Goal: Task Accomplishment & Management: Use online tool/utility

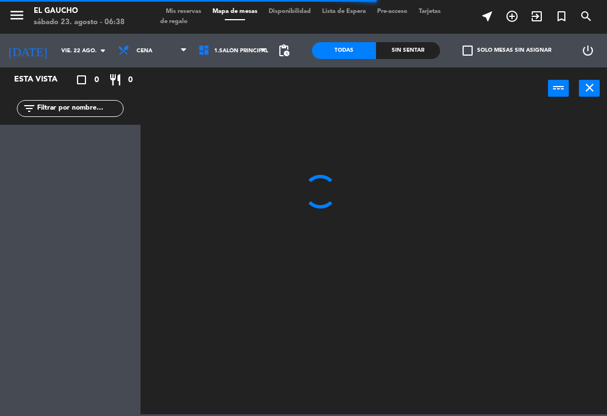
click at [83, 42] on input "vie. 22 ago." at bounding box center [94, 50] width 77 height 17
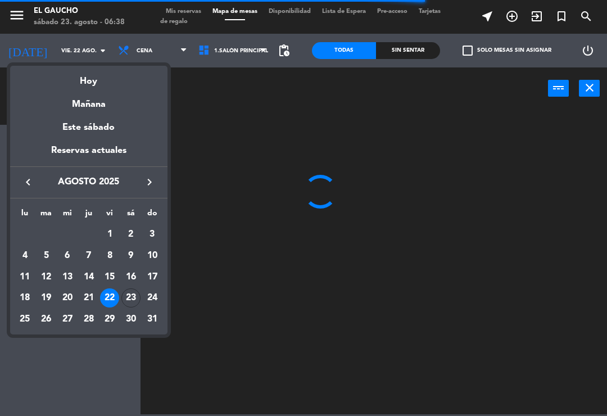
click at [133, 300] on div "23" at bounding box center [130, 297] width 19 height 19
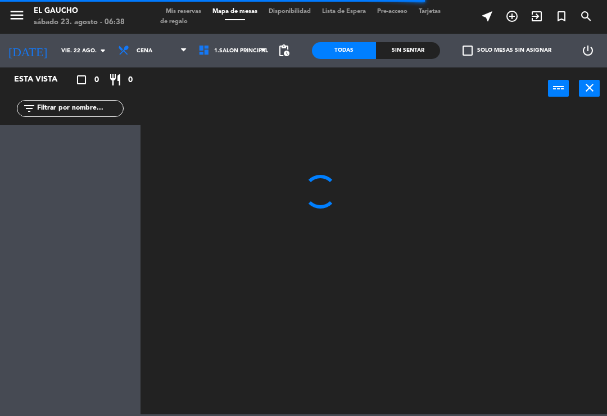
type input "sáb. 23 ago."
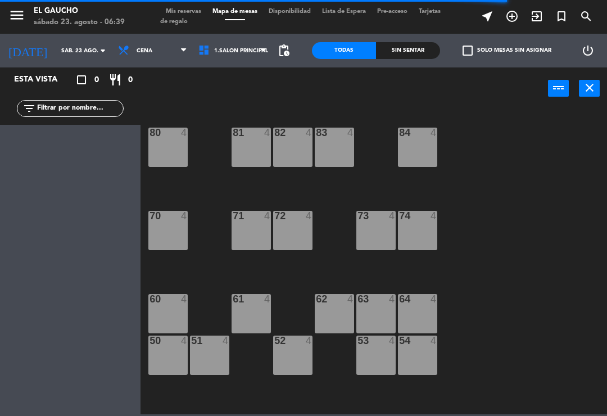
click at [166, 52] on span "Cena" at bounding box center [152, 50] width 80 height 25
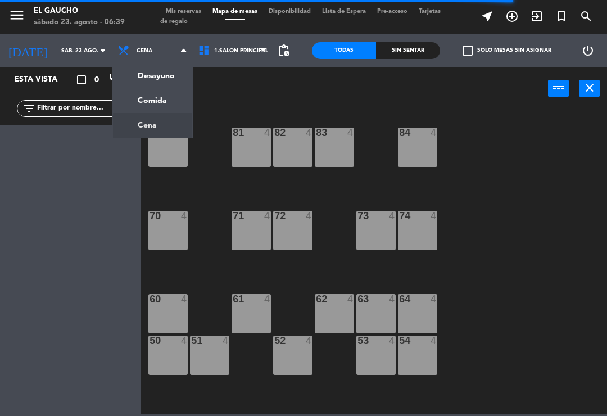
click at [146, 70] on ng-component "menu El Gaucho sábado 23. agosto - 06:39 Mis reservas Mapa de mesas Disponibili…" at bounding box center [303, 207] width 607 height 414
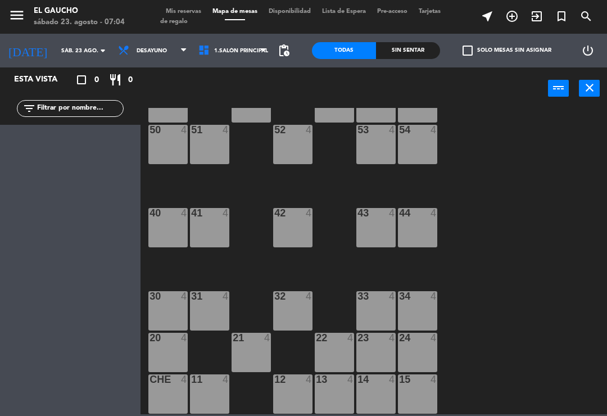
scroll to position [211, 0]
click at [414, 357] on div "24 4" at bounding box center [417, 352] width 39 height 39
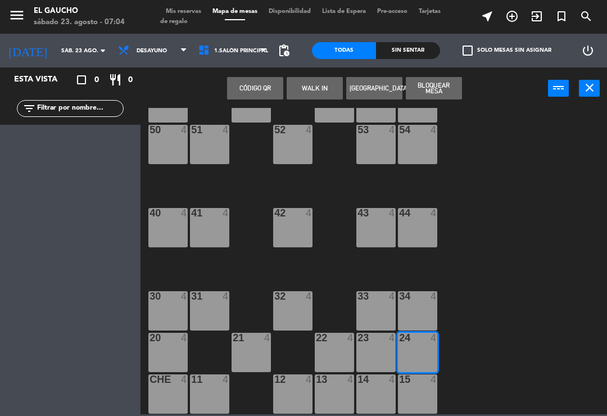
click at [311, 96] on button "WALK IN" at bounding box center [315, 88] width 56 height 22
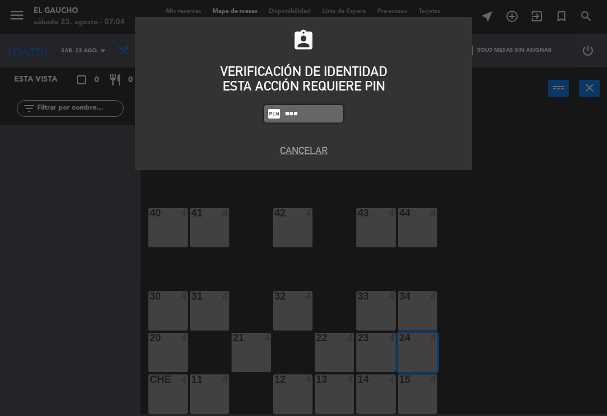
type input "0009"
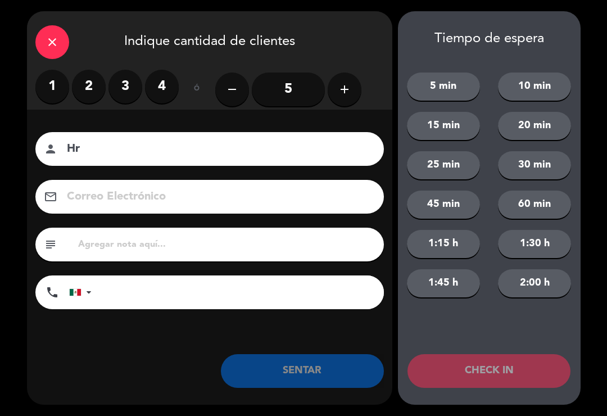
type input "H"
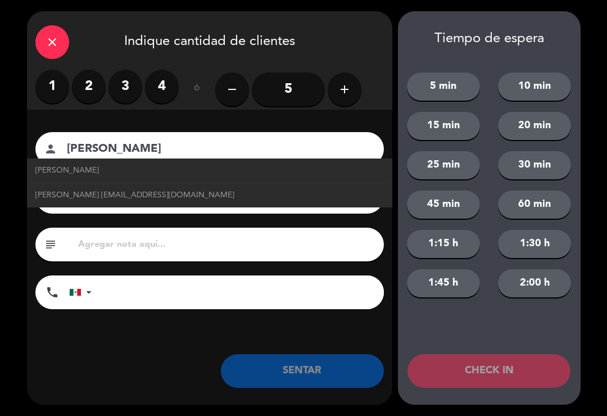
click at [99, 174] on span "[PERSON_NAME]" at bounding box center [67, 170] width 64 height 13
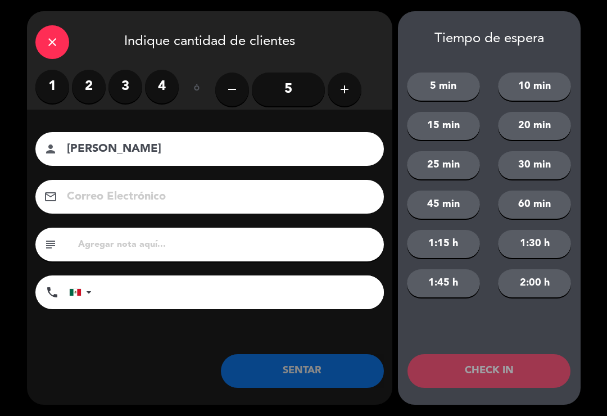
click at [169, 84] on label "4" at bounding box center [162, 87] width 34 height 34
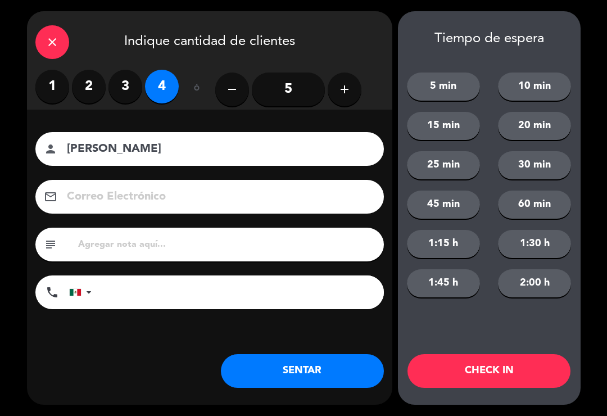
click at [254, 149] on input "[PERSON_NAME]" at bounding box center [217, 149] width 303 height 20
type input "[PERSON_NAME]"
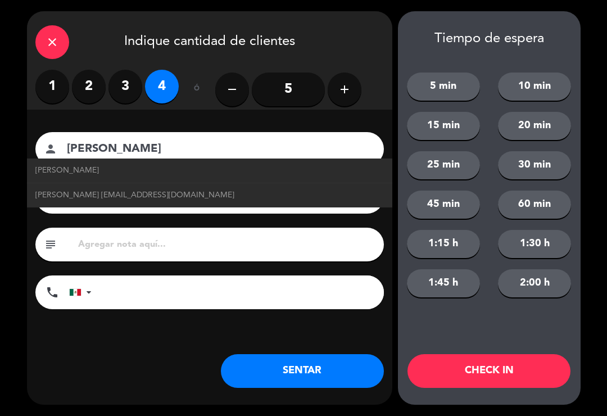
click at [111, 192] on span "[PERSON_NAME] [EMAIL_ADDRESS][DOMAIN_NAME]" at bounding box center [134, 195] width 199 height 13
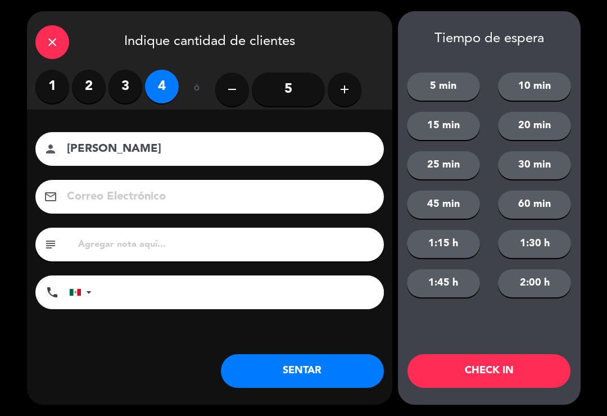
type input "[EMAIL_ADDRESS][DOMAIN_NAME]"
click at [262, 373] on button "SENTAR" at bounding box center [302, 371] width 163 height 34
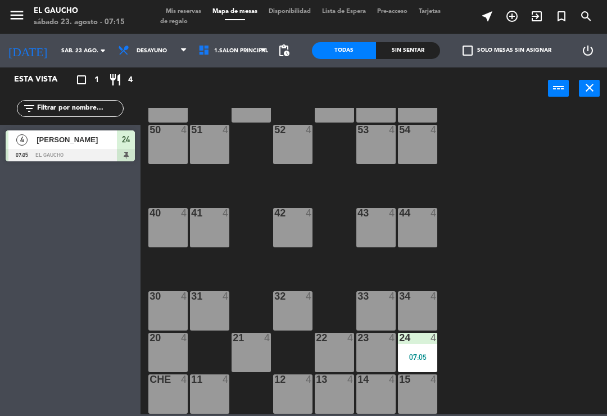
click at [236, 359] on div "21 4" at bounding box center [251, 352] width 39 height 39
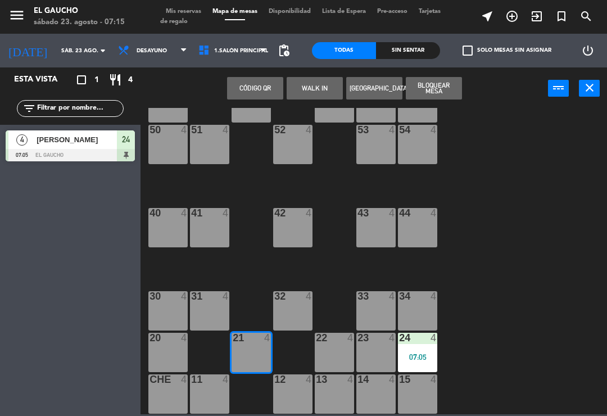
click at [312, 96] on button "WALK IN" at bounding box center [315, 88] width 56 height 22
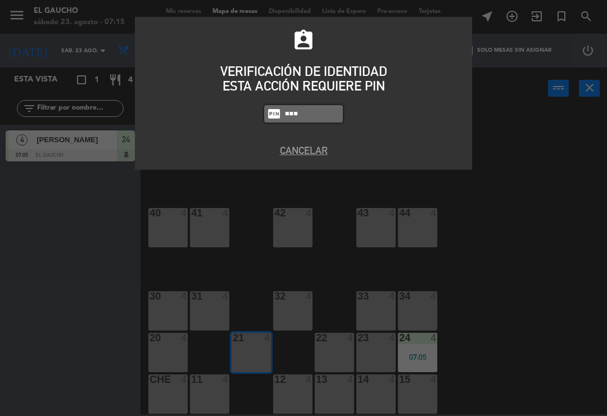
type input "0009"
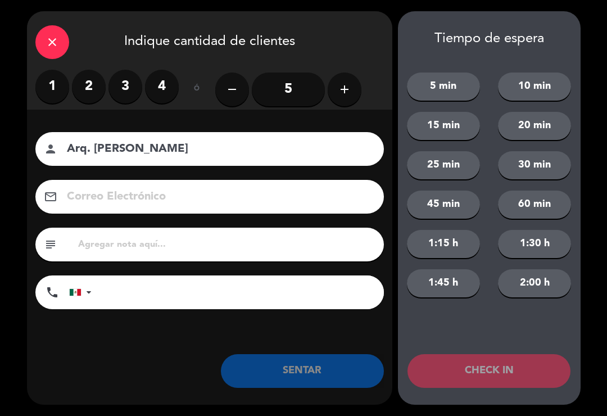
type input "Arq. [PERSON_NAME]"
click at [82, 92] on label "2" at bounding box center [89, 87] width 34 height 34
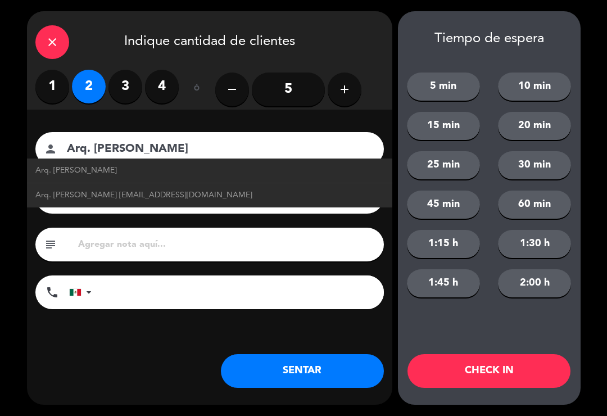
click at [247, 197] on span "Arq. [PERSON_NAME] [EMAIL_ADDRESS][DOMAIN_NAME]" at bounding box center [143, 195] width 217 height 13
type input "[EMAIL_ADDRESS][DOMAIN_NAME]"
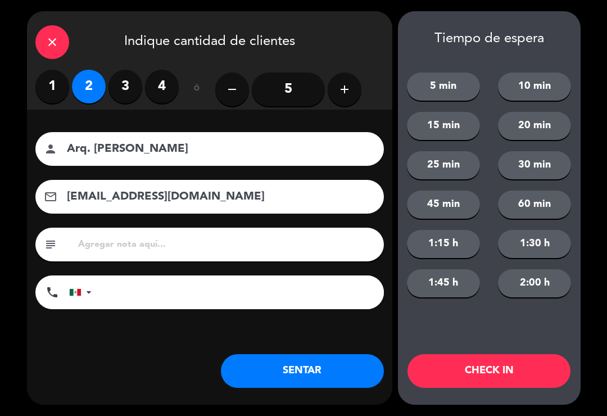
click at [330, 368] on button "SENTAR" at bounding box center [302, 371] width 163 height 34
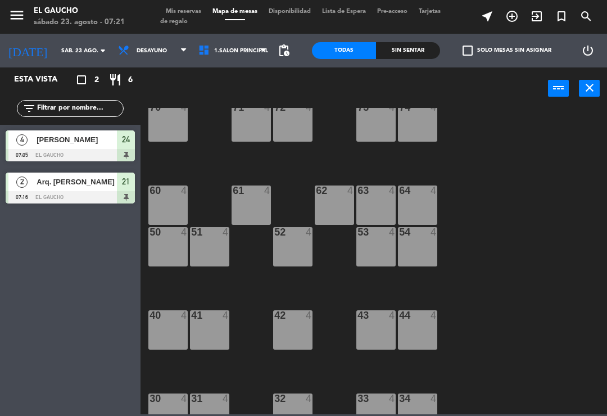
scroll to position [112, 0]
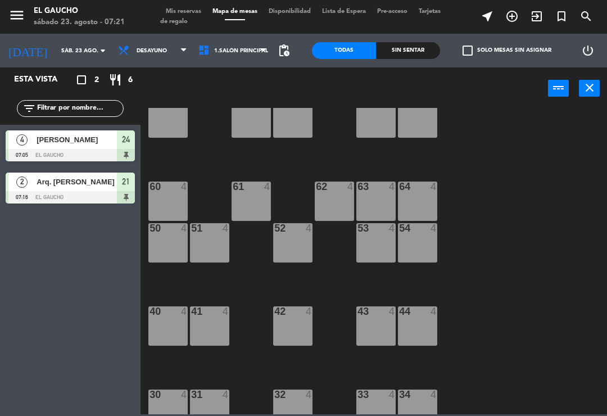
click at [327, 198] on div "62 4" at bounding box center [334, 201] width 39 height 39
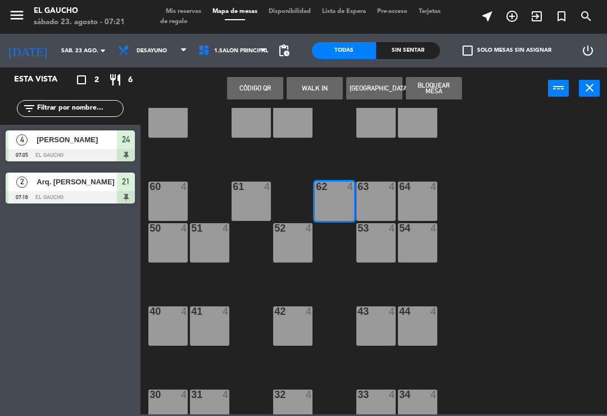
click at [309, 93] on button "WALK IN" at bounding box center [315, 88] width 56 height 22
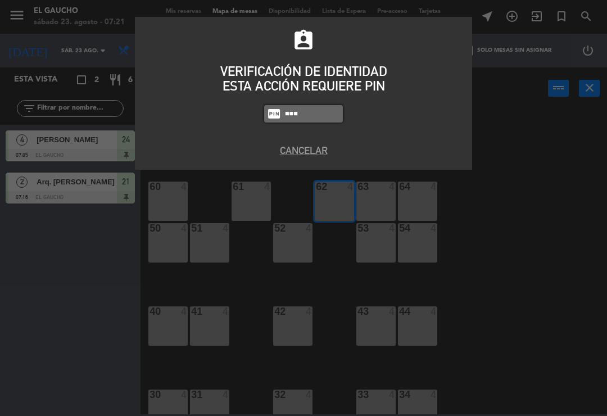
type input "0009"
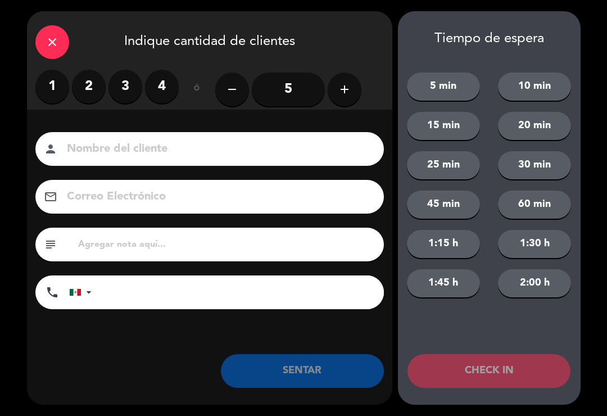
click at [80, 91] on label "2" at bounding box center [89, 87] width 34 height 34
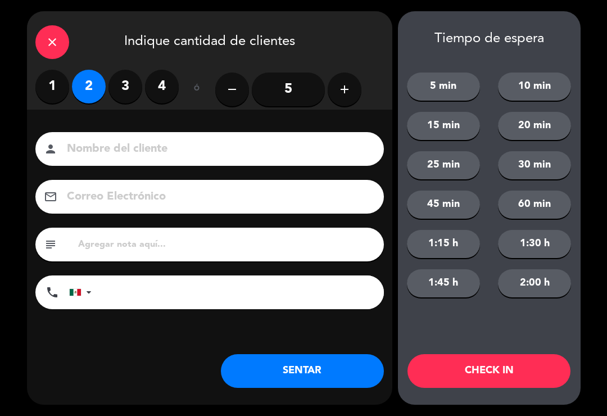
click at [330, 387] on button "SENTAR" at bounding box center [302, 371] width 163 height 34
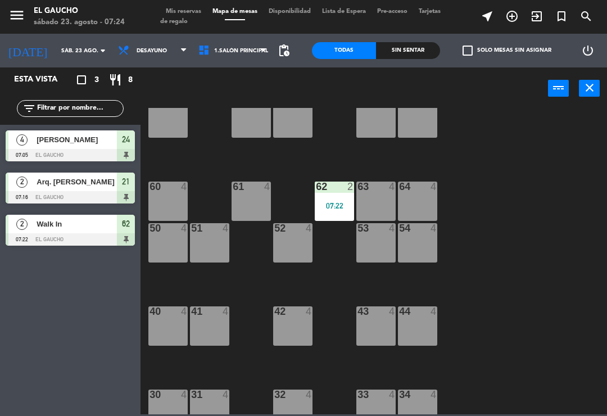
click at [260, 203] on div "61 4" at bounding box center [251, 201] width 39 height 39
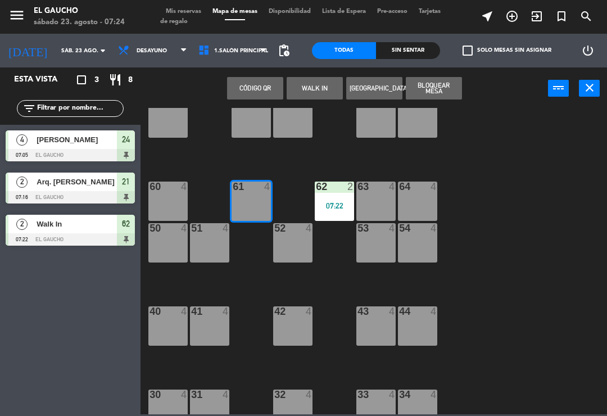
click at [321, 98] on button "WALK IN" at bounding box center [315, 88] width 56 height 22
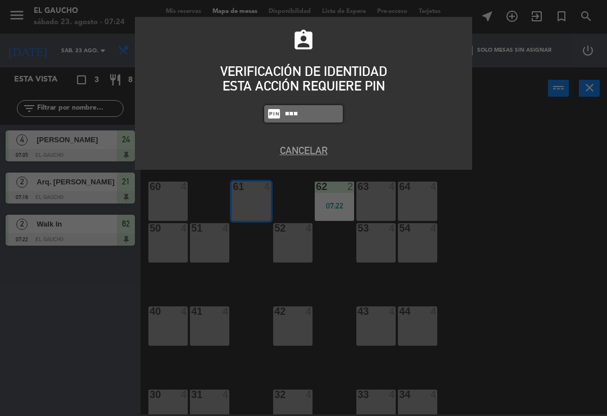
type input "0009"
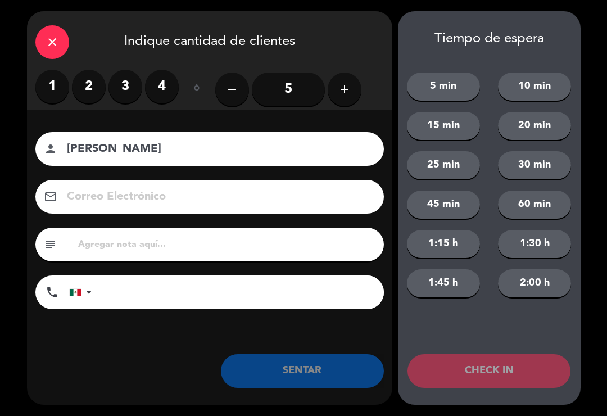
type input "[PERSON_NAME]"
click at [80, 88] on label "2" at bounding box center [89, 87] width 34 height 34
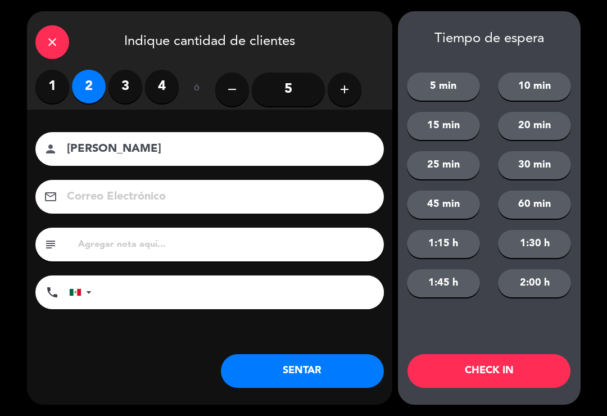
click at [279, 375] on button "SENTAR" at bounding box center [302, 371] width 163 height 34
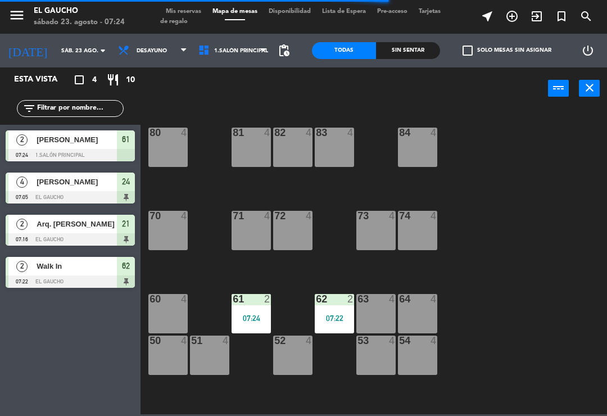
scroll to position [0, 0]
click at [248, 147] on div "81 4" at bounding box center [251, 147] width 39 height 39
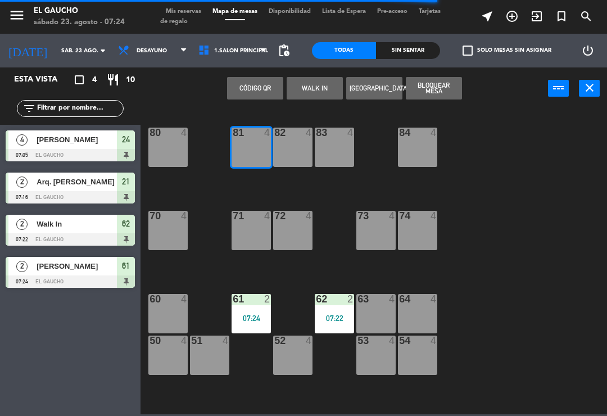
click at [309, 90] on button "WALK IN" at bounding box center [315, 88] width 56 height 22
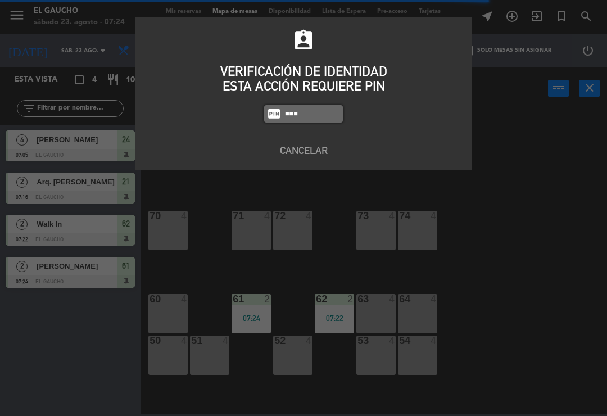
type input "0009"
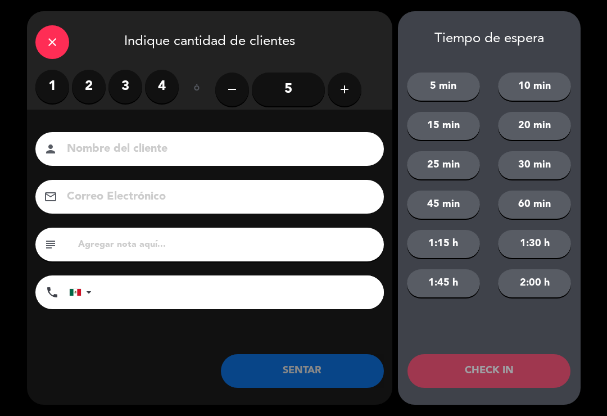
click at [47, 98] on label "1" at bounding box center [52, 87] width 34 height 34
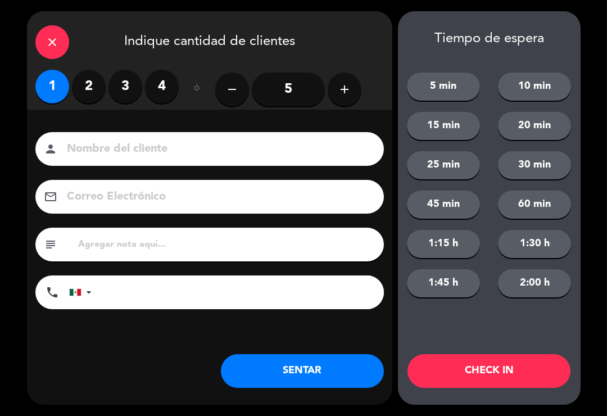
click at [253, 373] on button "SENTAR" at bounding box center [302, 371] width 163 height 34
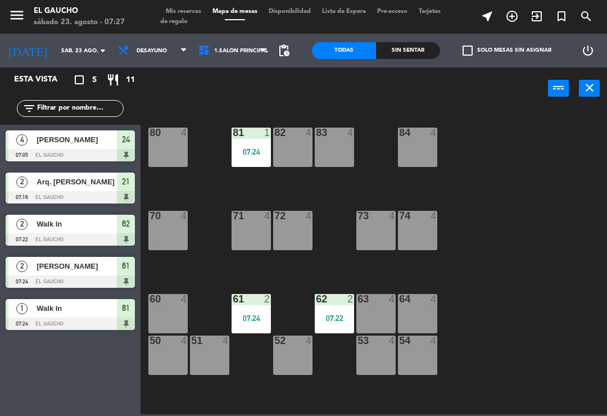
click at [174, 11] on span "Mis reservas" at bounding box center [183, 11] width 47 height 6
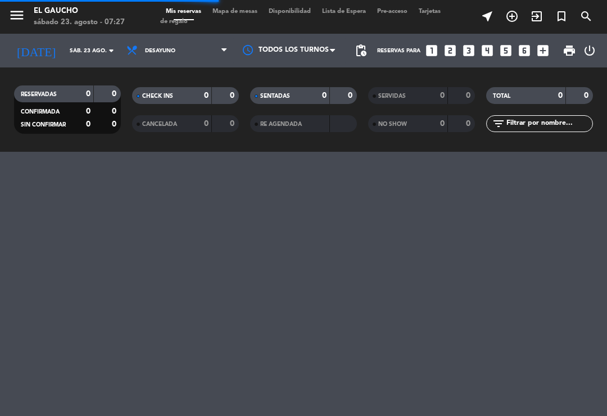
click at [246, 15] on span "Mapa de mesas" at bounding box center [235, 11] width 56 height 6
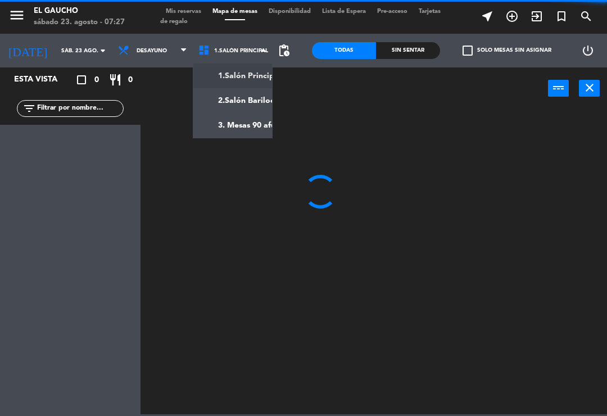
click at [230, 129] on ng-component "menu El Gaucho sábado 23. agosto - 07:27 Mis reservas Mapa de mesas Disponibili…" at bounding box center [303, 207] width 607 height 414
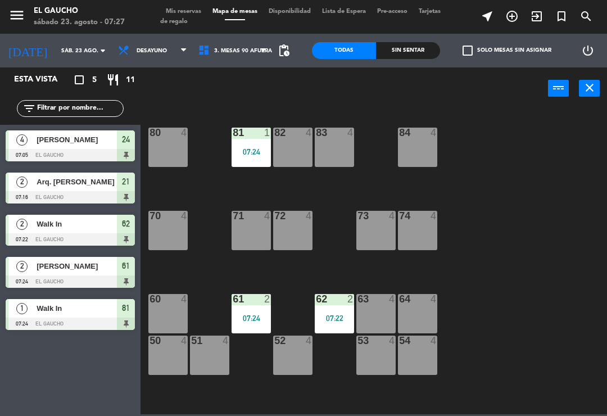
click at [242, 49] on span "3. Mesas 90 afuera" at bounding box center [243, 51] width 58 height 6
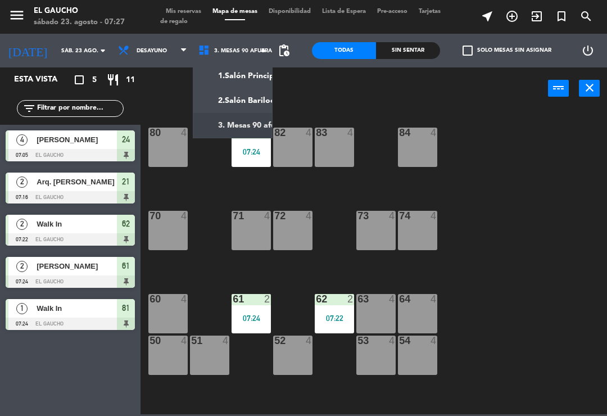
click at [210, 126] on ng-component "menu El Gaucho sábado 23. agosto - 07:27 Mis reservas Mapa de mesas Disponibili…" at bounding box center [303, 207] width 607 height 414
